Goal: Task Accomplishment & Management: Complete application form

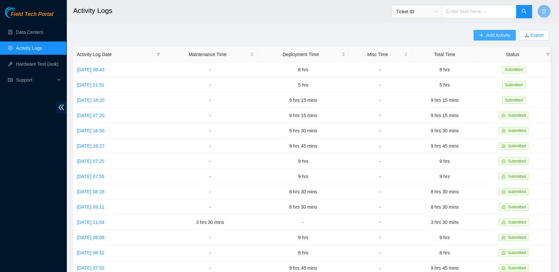
click at [497, 39] on button "Add Activity" at bounding box center [494, 35] width 42 height 11
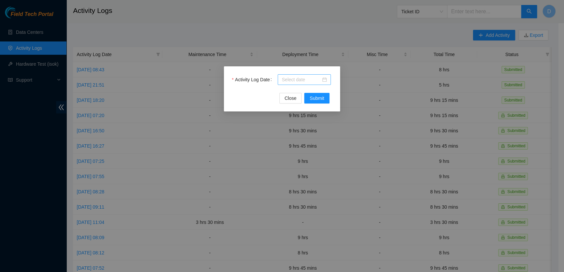
click at [325, 82] on div at bounding box center [304, 79] width 45 height 7
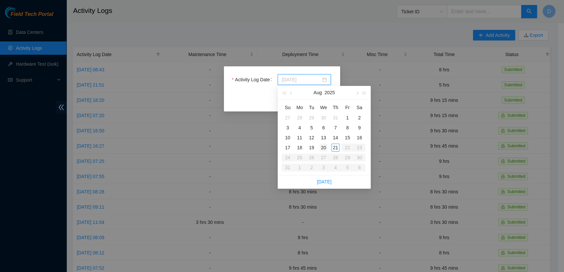
type input "[DATE]"
click at [323, 147] on div "20" at bounding box center [324, 148] width 8 height 8
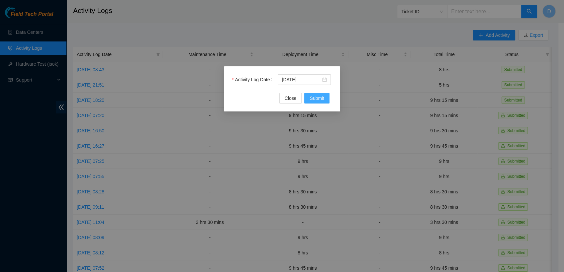
click at [316, 98] on span "Submit" at bounding box center [317, 98] width 15 height 7
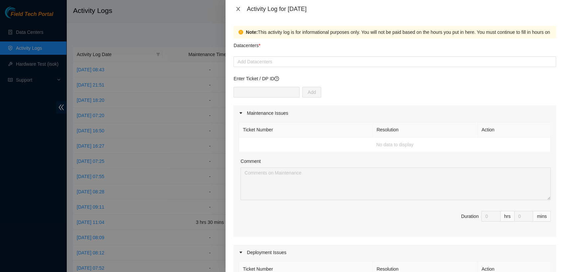
click at [237, 8] on icon "close" at bounding box center [238, 8] width 5 height 5
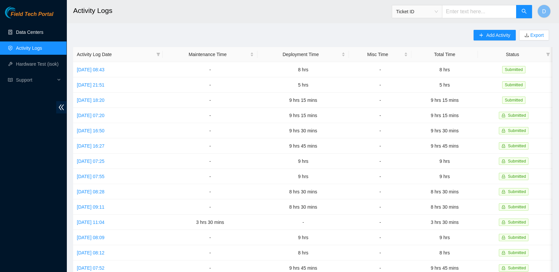
click at [24, 31] on link "Data Centers" at bounding box center [29, 32] width 27 height 5
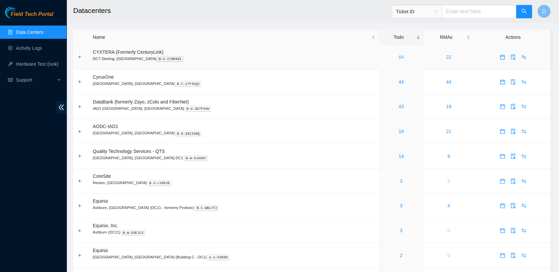
click at [398, 57] on link "64" at bounding box center [400, 56] width 5 height 5
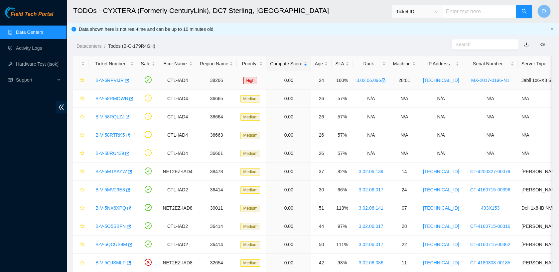
click at [108, 82] on link "B-V-5RPVIJR" at bounding box center [109, 80] width 28 height 5
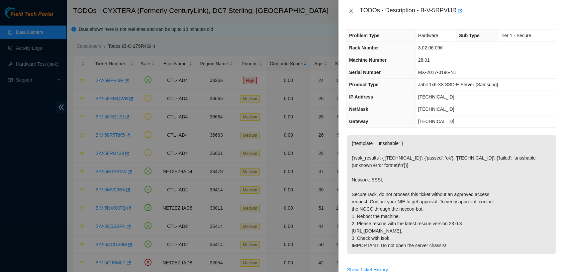
click at [351, 9] on icon "close" at bounding box center [351, 10] width 5 height 5
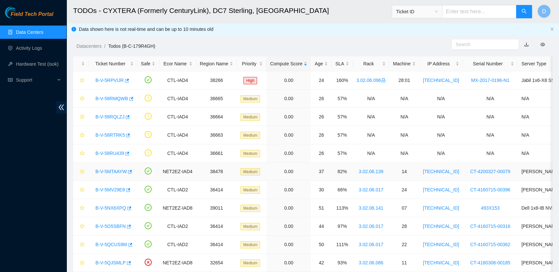
click at [120, 170] on link "B-V-5MTAAYW" at bounding box center [110, 171] width 31 height 5
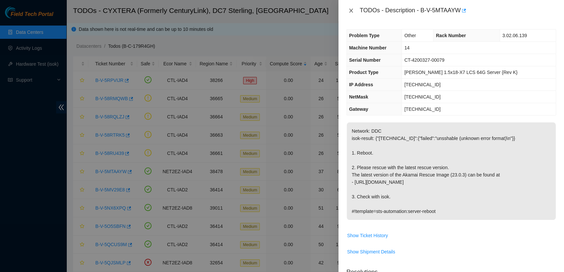
click at [352, 10] on icon "close" at bounding box center [351, 10] width 5 height 5
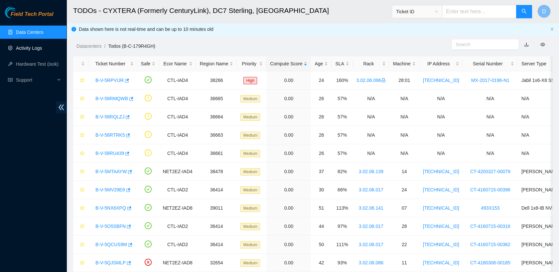
click at [36, 47] on link "Activity Logs" at bounding box center [29, 48] width 26 height 5
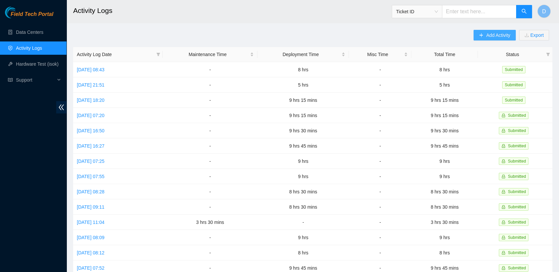
click at [481, 36] on icon "plus" at bounding box center [480, 35] width 5 height 5
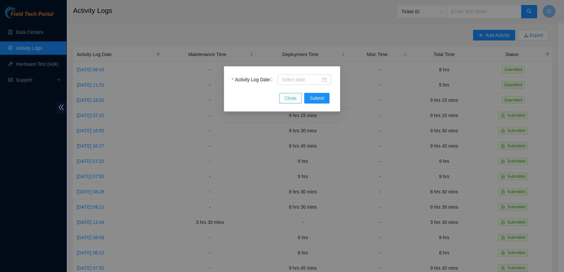
click at [289, 98] on span "Close" at bounding box center [291, 98] width 12 height 7
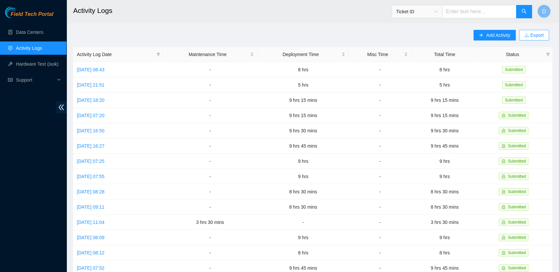
click at [529, 38] on button "Export" at bounding box center [534, 35] width 30 height 11
click at [544, 32] on button "Export" at bounding box center [534, 35] width 30 height 11
click at [491, 33] on span "Add Activity" at bounding box center [498, 35] width 24 height 7
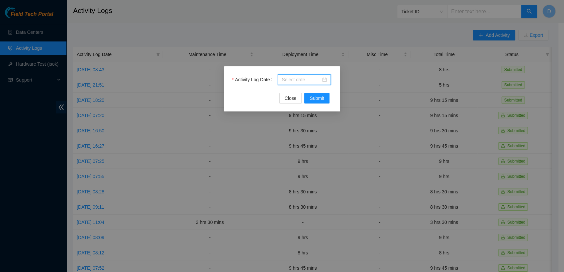
click at [288, 76] on input "Activity Log Date" at bounding box center [301, 79] width 39 height 7
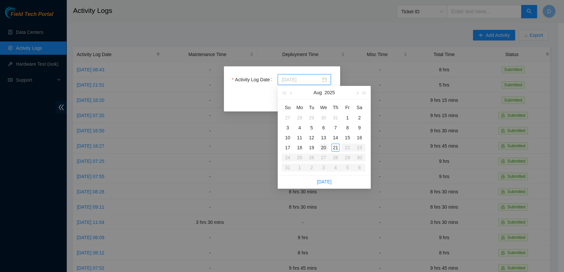
type input "[DATE]"
type input "2025-08-19"
click at [312, 151] on div "19" at bounding box center [312, 148] width 8 height 8
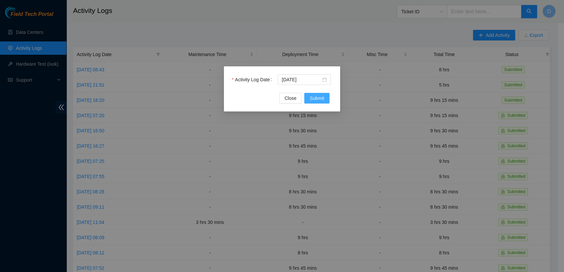
click at [316, 97] on span "Submit" at bounding box center [317, 98] width 15 height 7
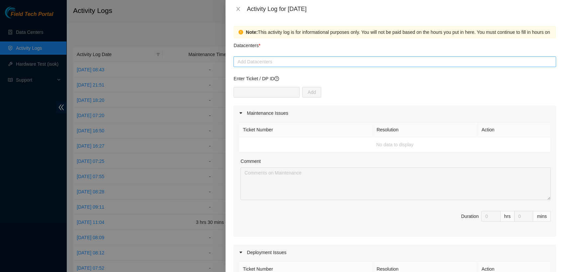
click at [274, 65] on div at bounding box center [394, 62] width 319 height 8
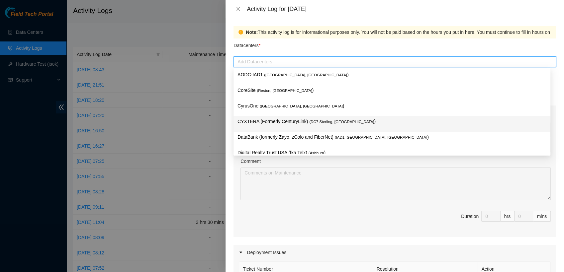
click at [287, 122] on p "CYXTERA (Formerly CenturyLink) ( DC7 Sterling, VA )" at bounding box center [392, 122] width 309 height 8
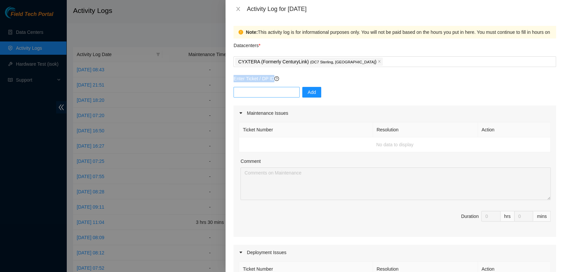
drag, startPoint x: 287, startPoint y: 51, endPoint x: 277, endPoint y: 93, distance: 43.3
click at [277, 93] on input "text" at bounding box center [267, 92] width 66 height 11
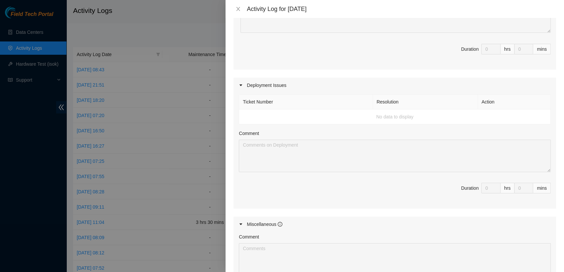
scroll to position [170, 0]
type input "DP82713"
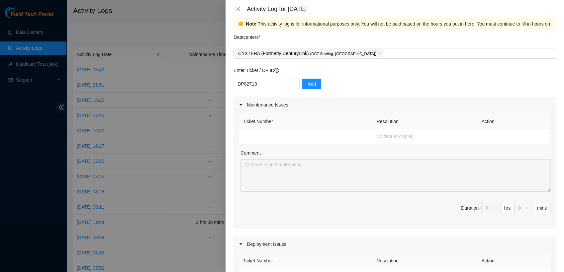
scroll to position [0, 0]
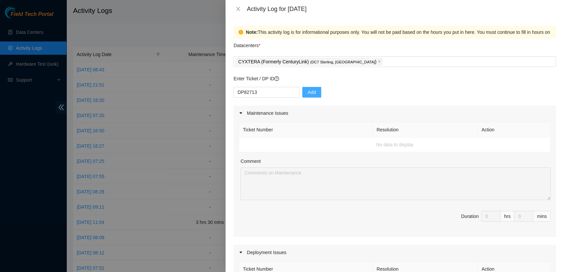
click at [310, 94] on span "Add" at bounding box center [312, 92] width 8 height 7
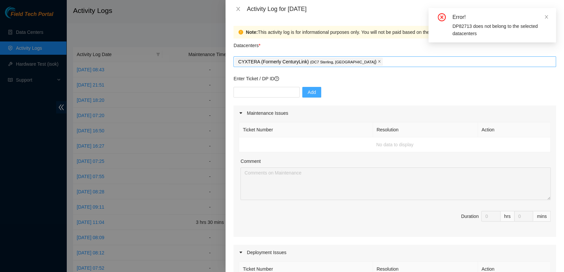
click at [378, 62] on icon "close" at bounding box center [379, 61] width 3 height 3
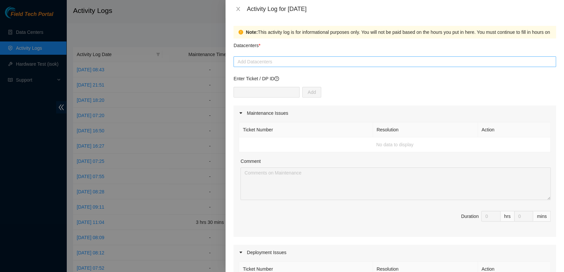
click at [306, 63] on div at bounding box center [394, 62] width 319 height 8
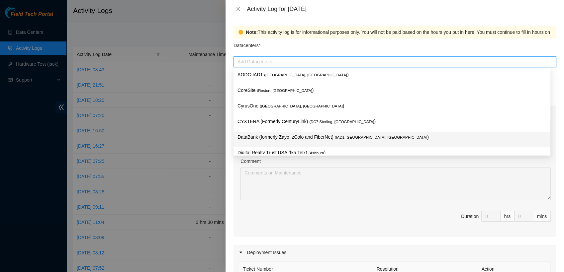
click at [276, 140] on p "DataBank (formerly Zayo, zColo and FiberNet) ( IAD1 Ashburn, VA )" at bounding box center [392, 138] width 309 height 8
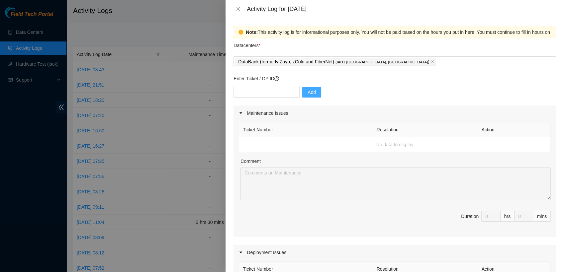
click at [360, 50] on div "Datacenters *" at bounding box center [395, 48] width 323 height 18
click at [276, 95] on input "text" at bounding box center [267, 92] width 66 height 11
type input "DO82713"
click at [308, 94] on span "Add" at bounding box center [312, 92] width 8 height 7
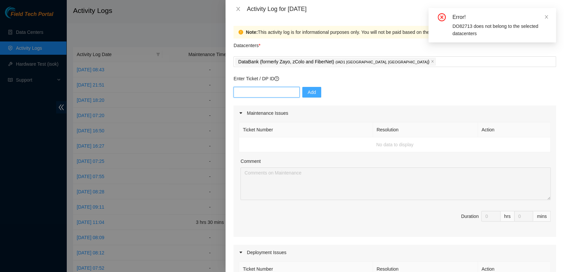
click at [281, 94] on input "text" at bounding box center [267, 92] width 66 height 11
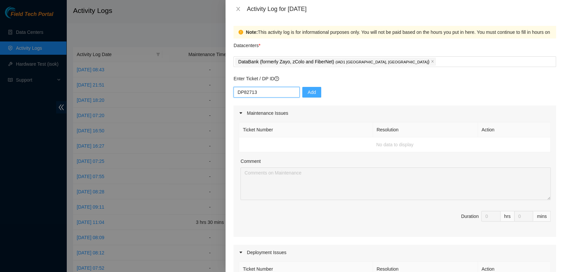
type input "DP82713"
click at [308, 92] on span "Add" at bounding box center [312, 92] width 8 height 7
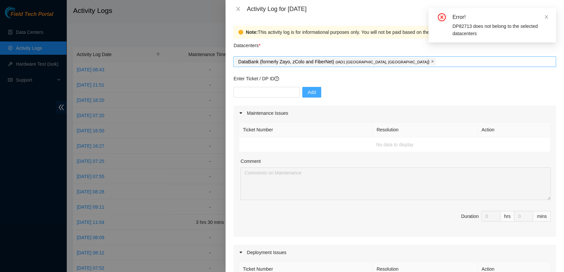
click at [431, 61] on icon "close" at bounding box center [432, 61] width 3 height 3
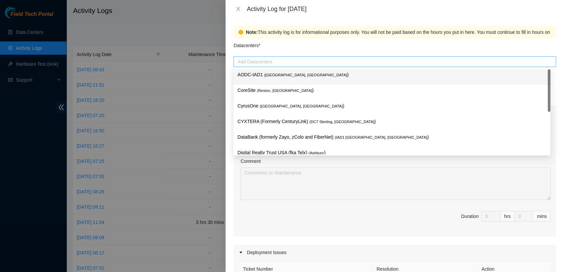
click at [330, 62] on div at bounding box center [394, 62] width 319 height 8
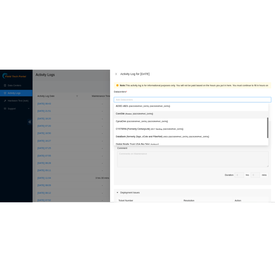
scroll to position [71, 0]
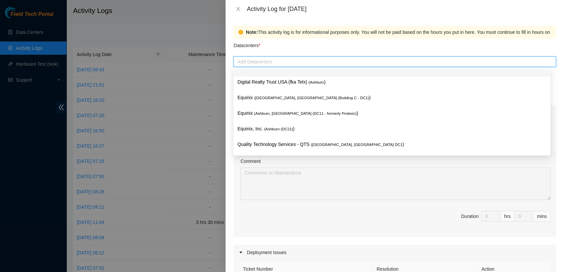
click at [336, 47] on div "Datacenters *" at bounding box center [395, 48] width 323 height 18
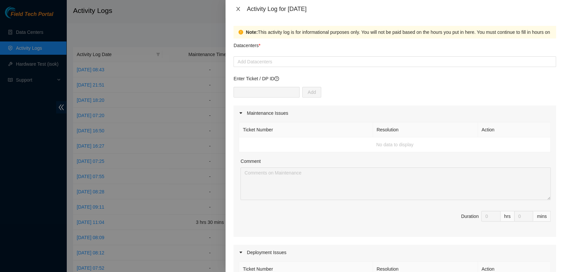
click at [239, 8] on icon "close" at bounding box center [238, 8] width 5 height 5
